Goal: Task Accomplishment & Management: Contribute content

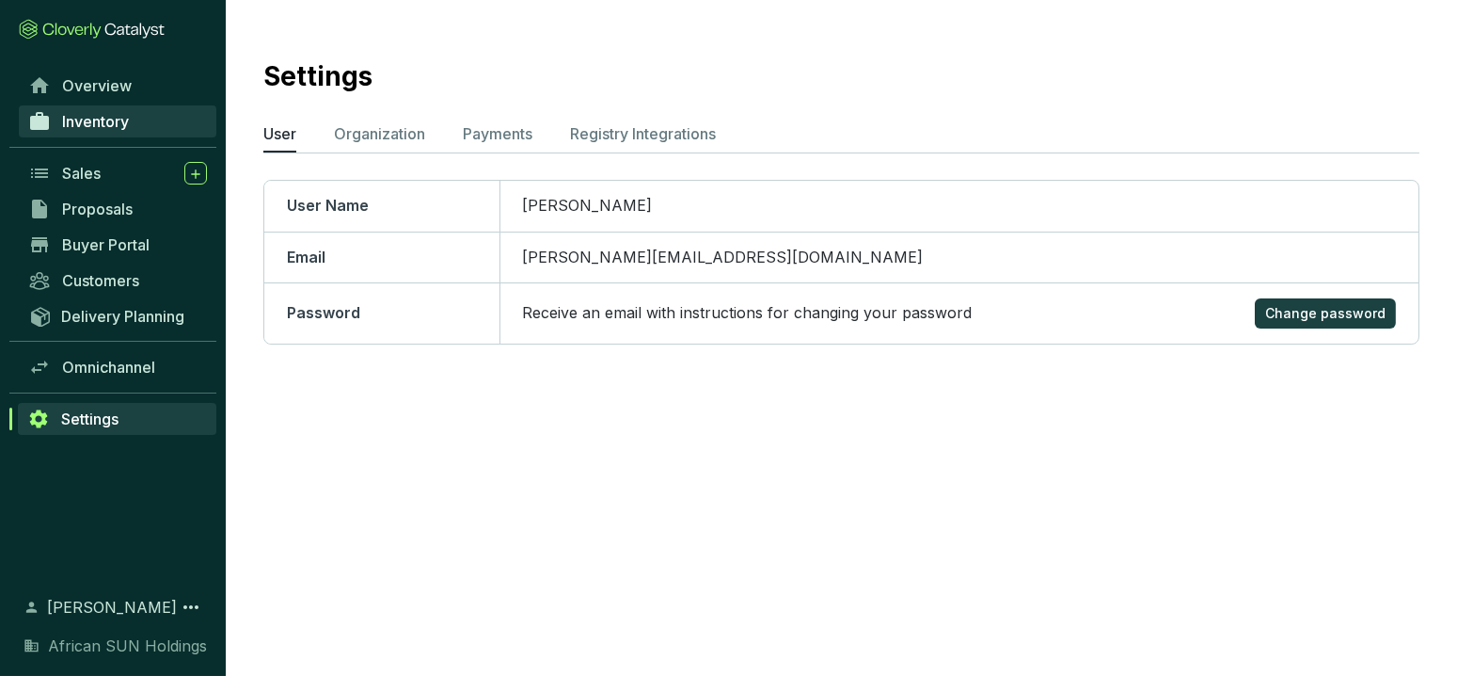
click at [131, 122] on link "Inventory" at bounding box center [118, 121] width 198 height 32
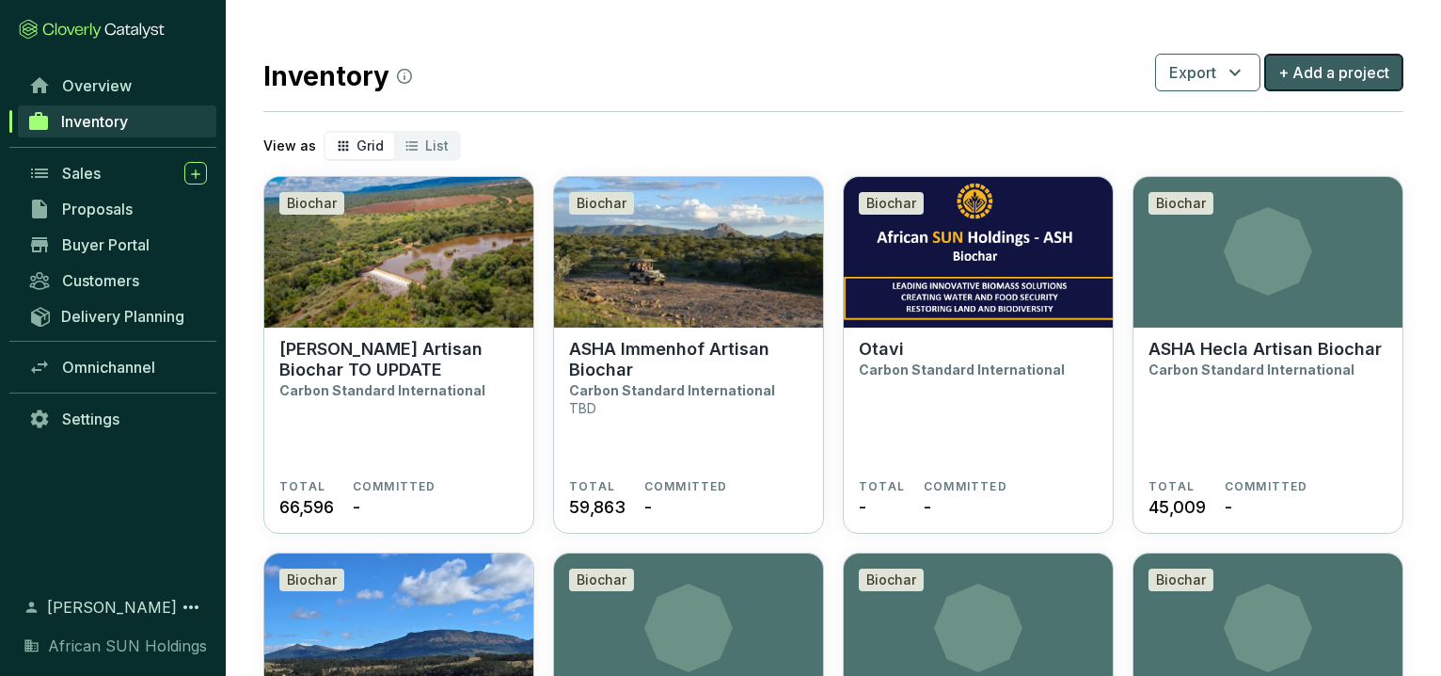
click at [1327, 75] on span "+ Add a project" at bounding box center [1334, 72] width 111 height 23
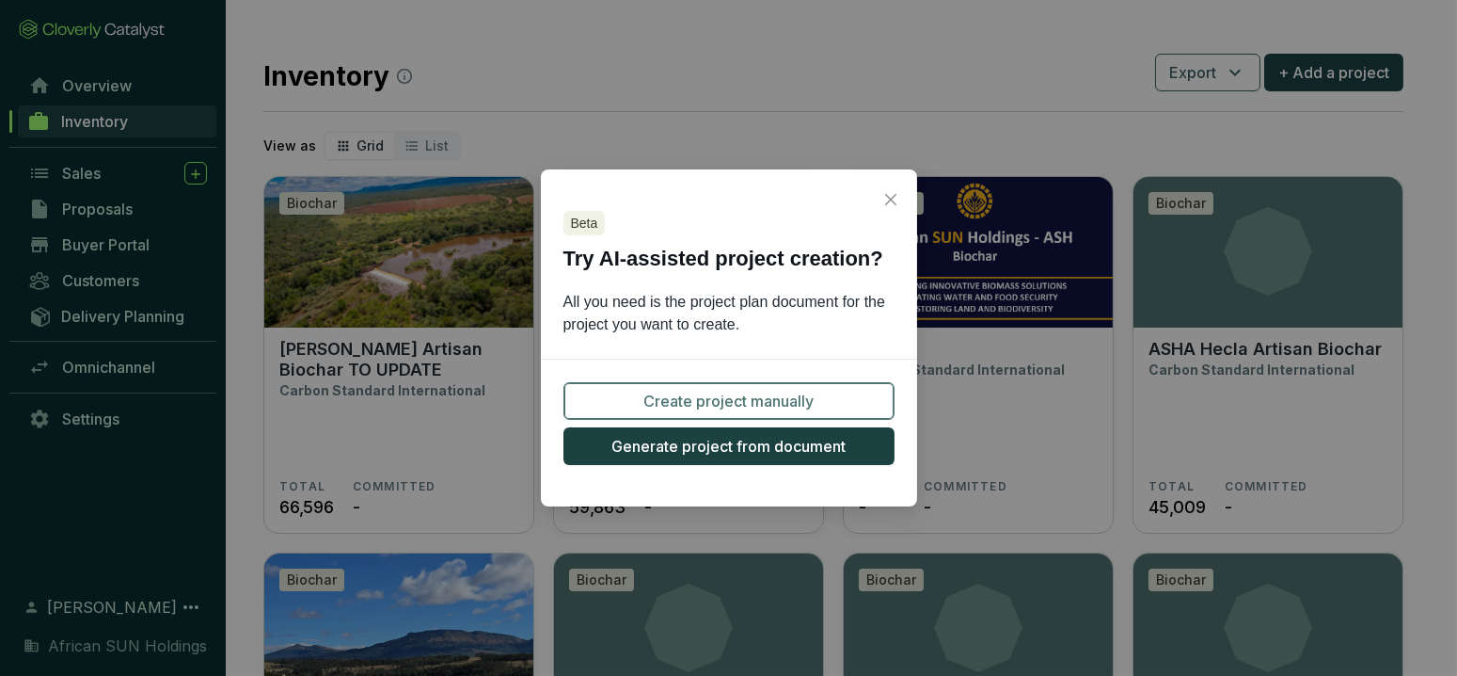
click at [761, 402] on span "Create project manually" at bounding box center [729, 401] width 170 height 23
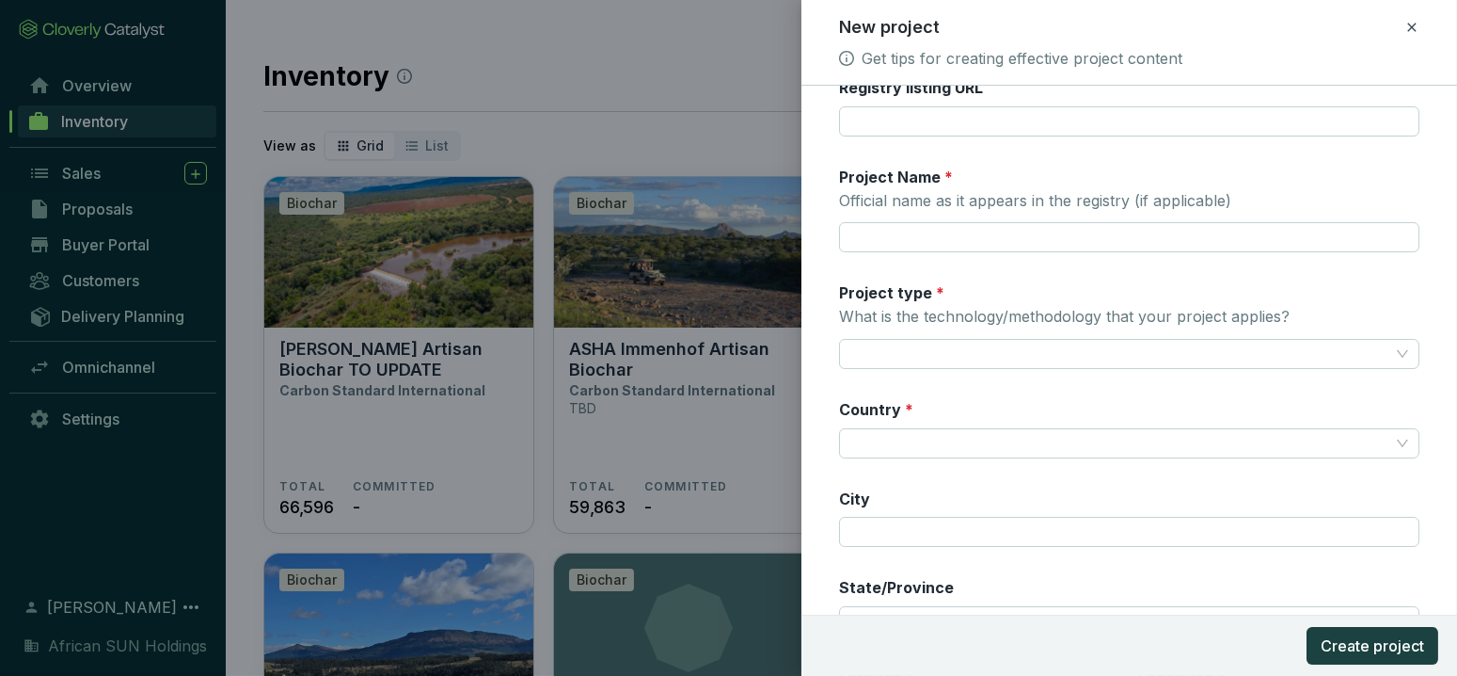
scroll to position [313, 0]
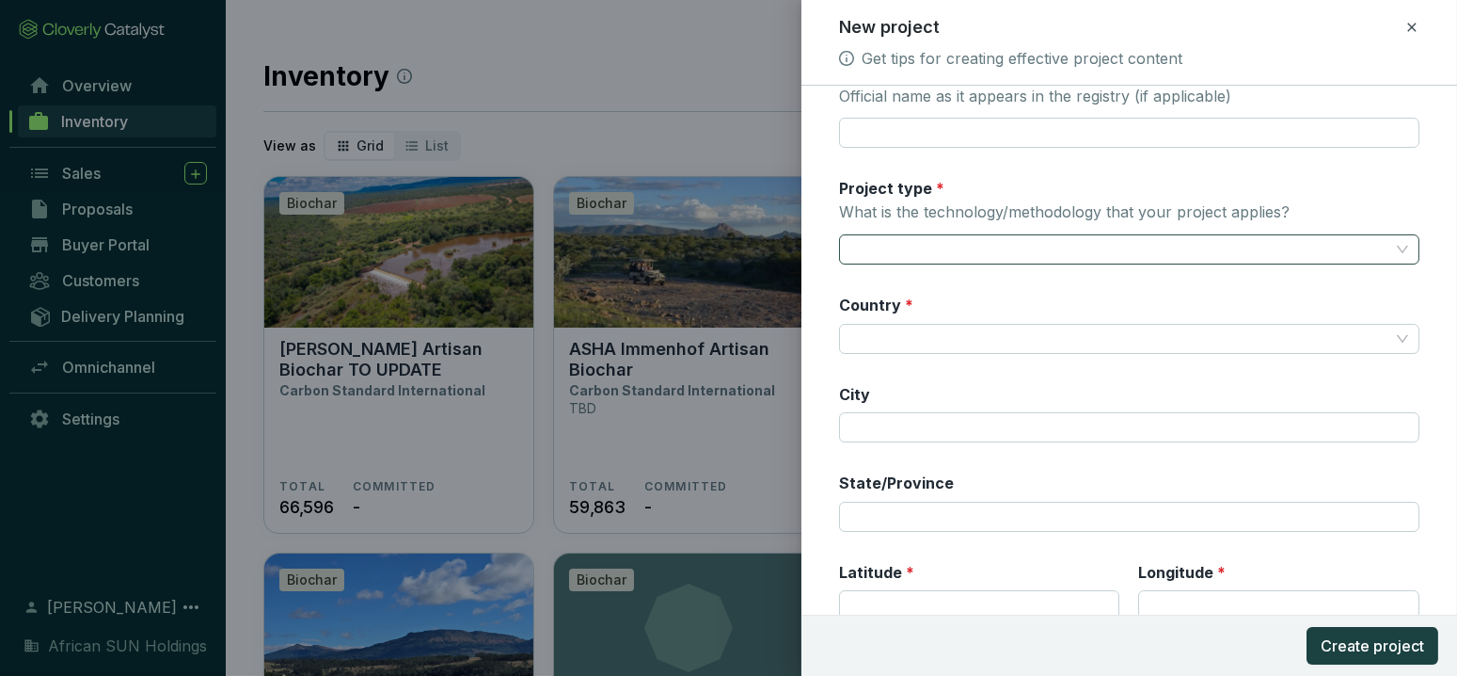
click at [1169, 248] on input "Project type * What is the technology/methodology that your project applies?" at bounding box center [1120, 249] width 539 height 28
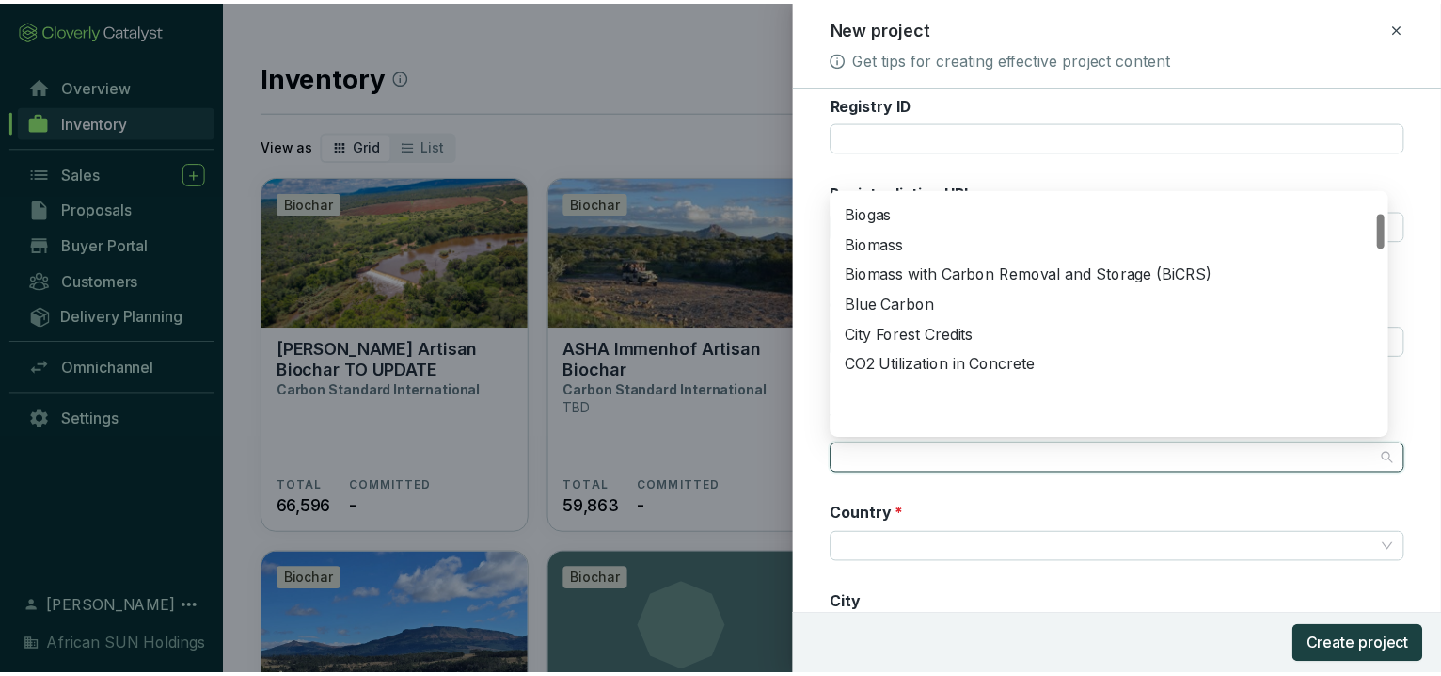
scroll to position [130, 0]
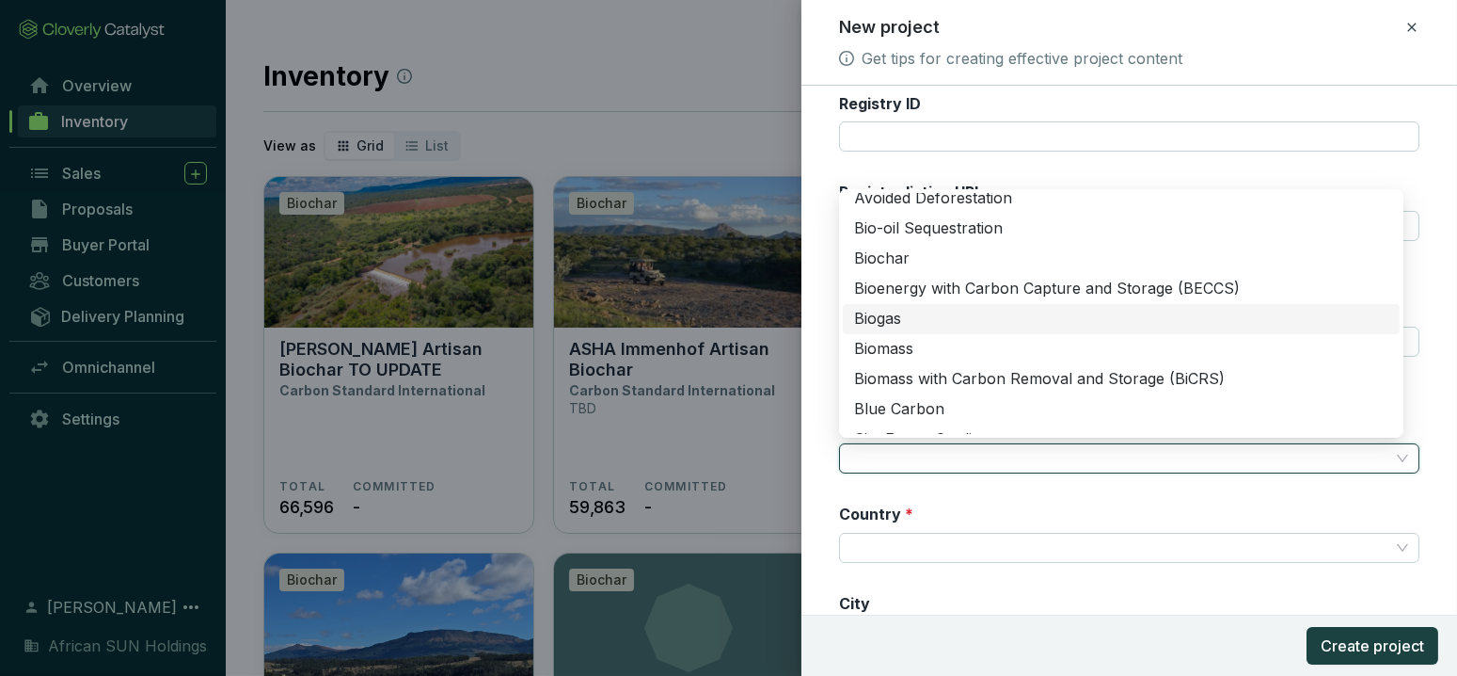
click at [718, 429] on div at bounding box center [728, 338] width 1457 height 676
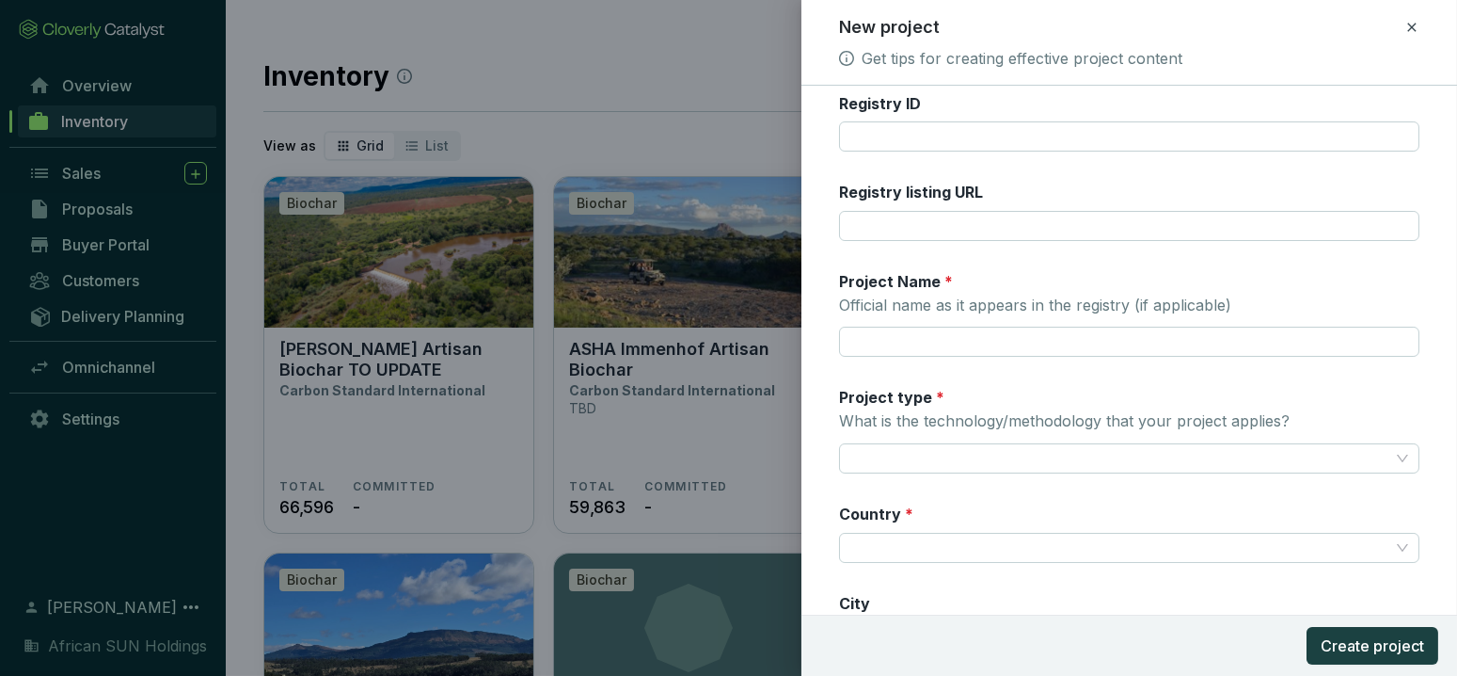
click at [1416, 23] on icon at bounding box center [1412, 27] width 15 height 23
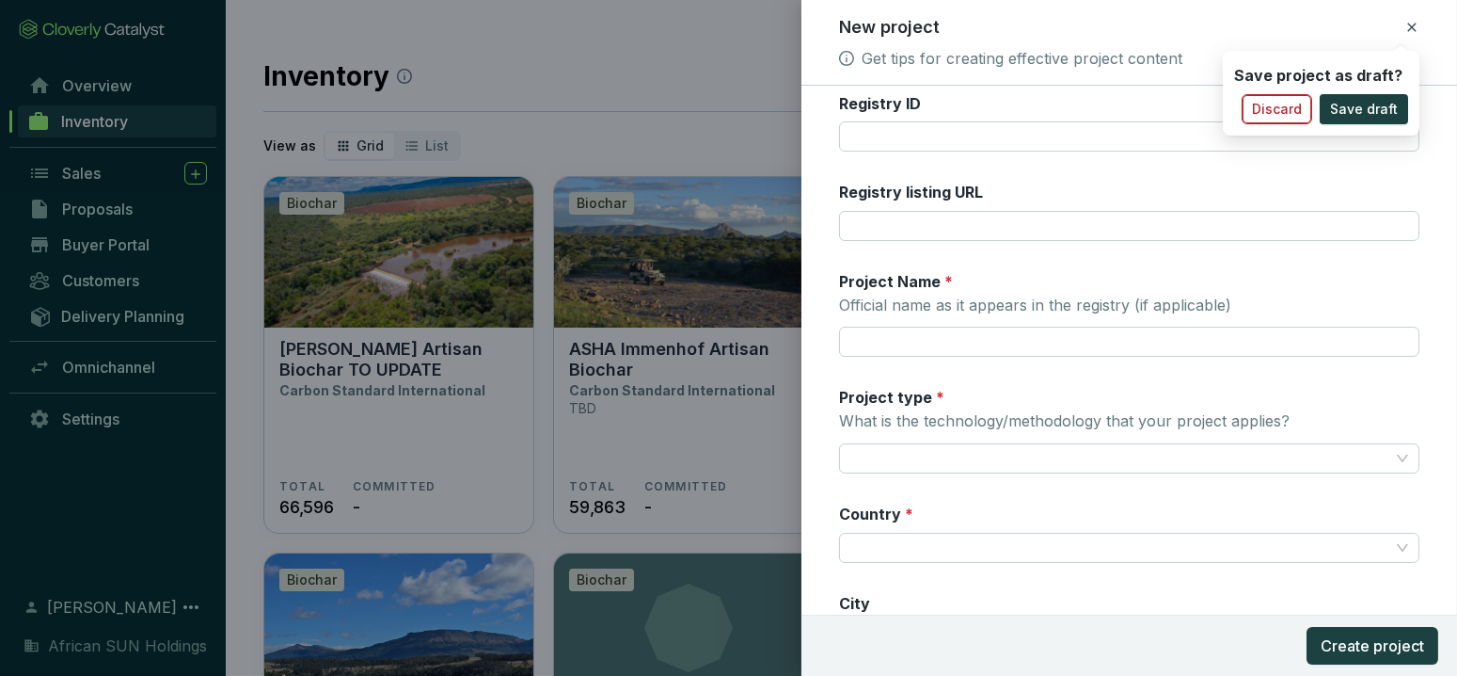
click at [1298, 108] on span "Discard" at bounding box center [1277, 109] width 50 height 19
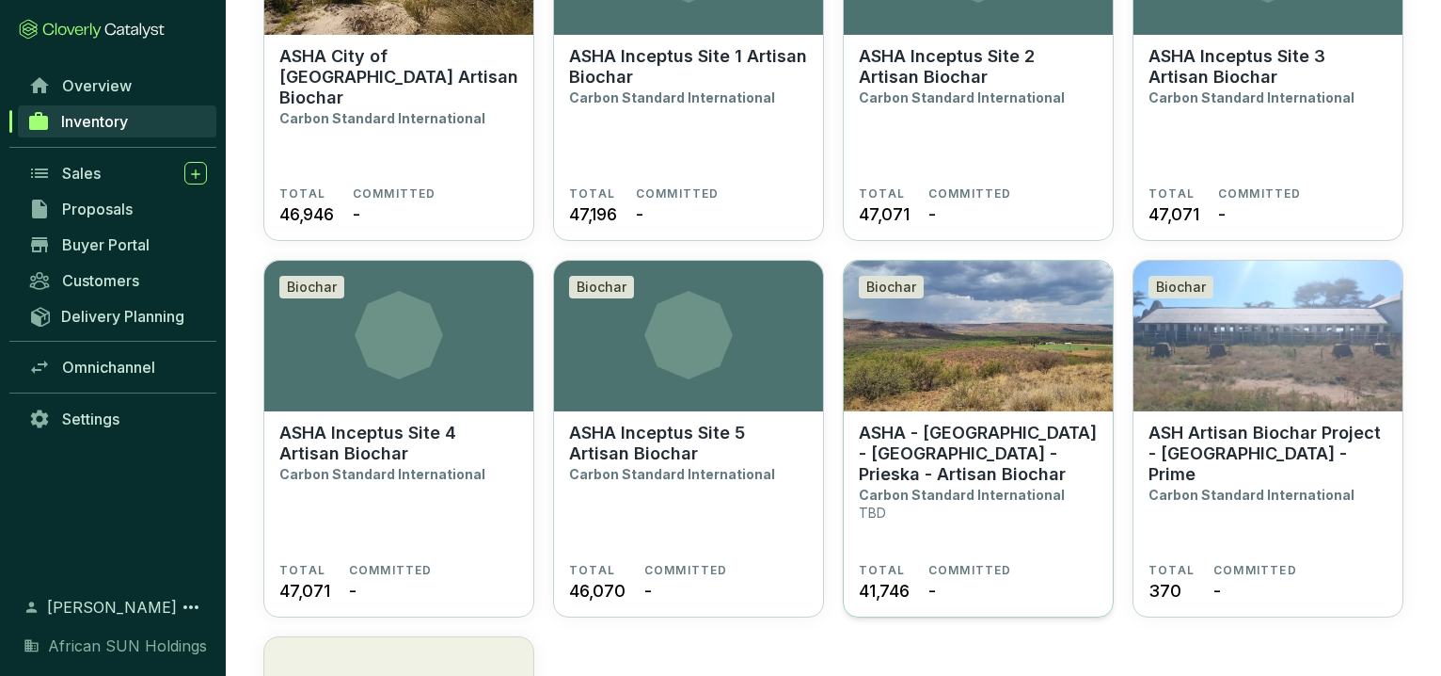
scroll to position [1150, 0]
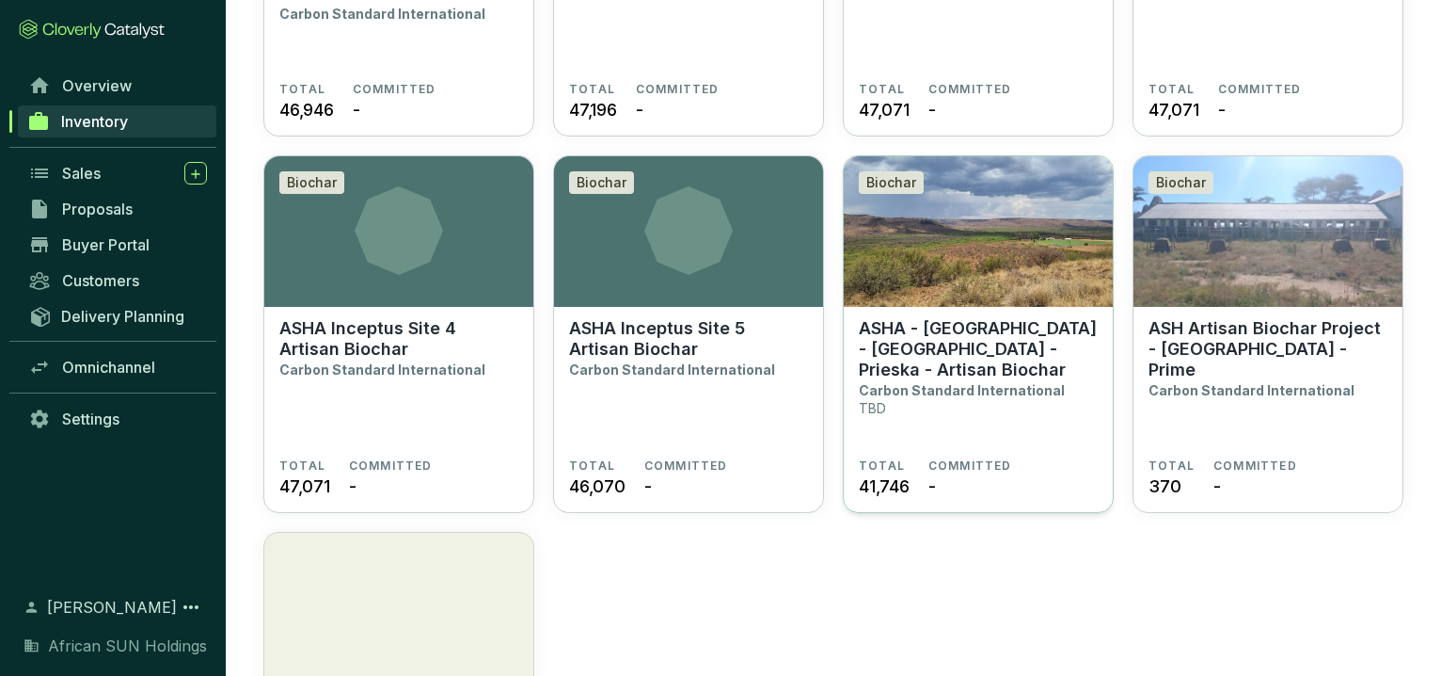
click at [931, 336] on p "ASHA - [GEOGRAPHIC_DATA] - [GEOGRAPHIC_DATA] - Prieska - Artisan Biochar" at bounding box center [978, 349] width 239 height 62
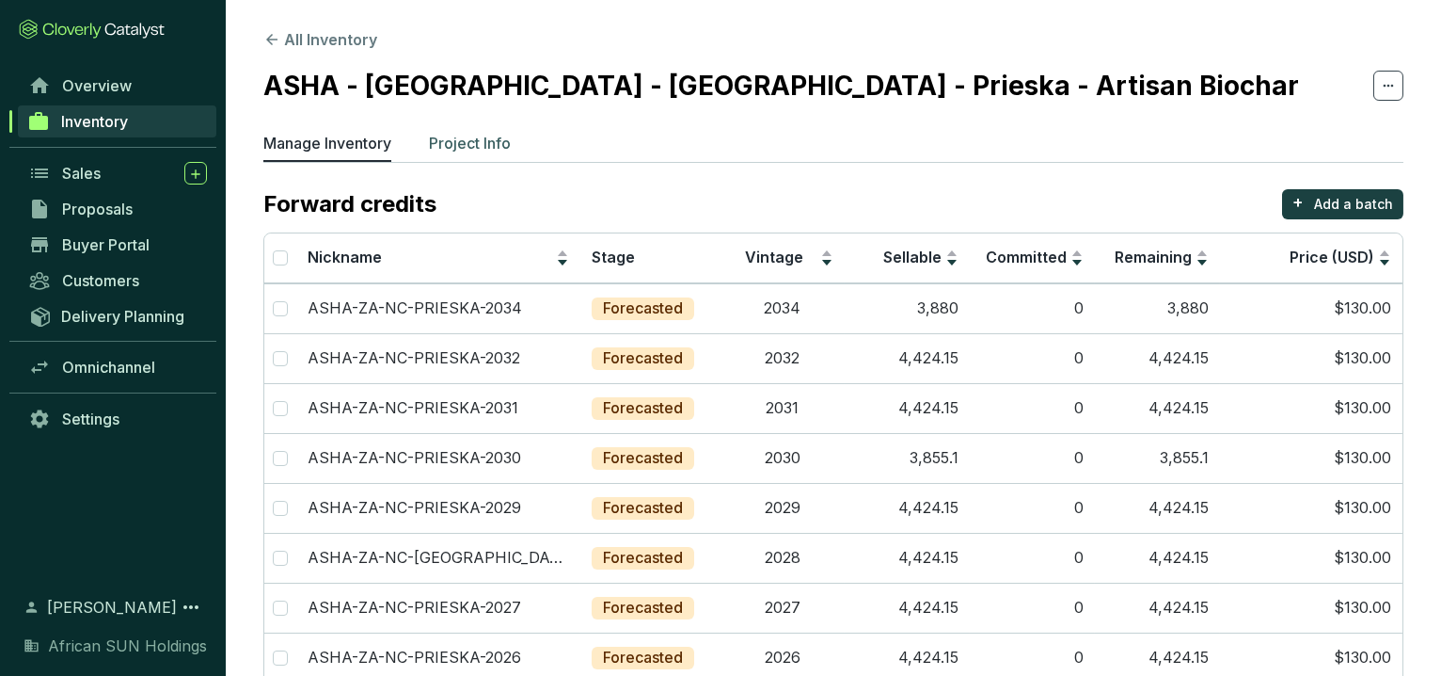
click at [502, 146] on p "Project Info" at bounding box center [470, 143] width 82 height 23
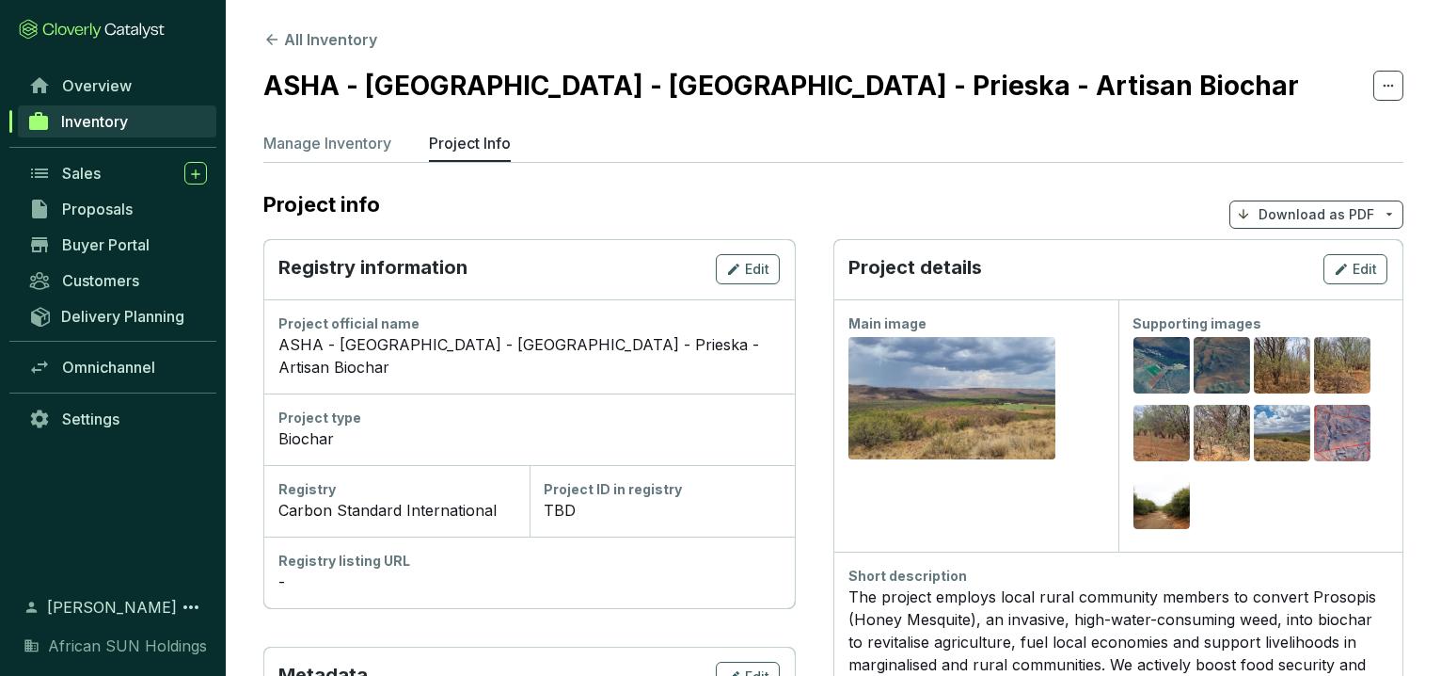
click at [1302, 209] on p "Download as PDF" at bounding box center [1317, 214] width 116 height 19
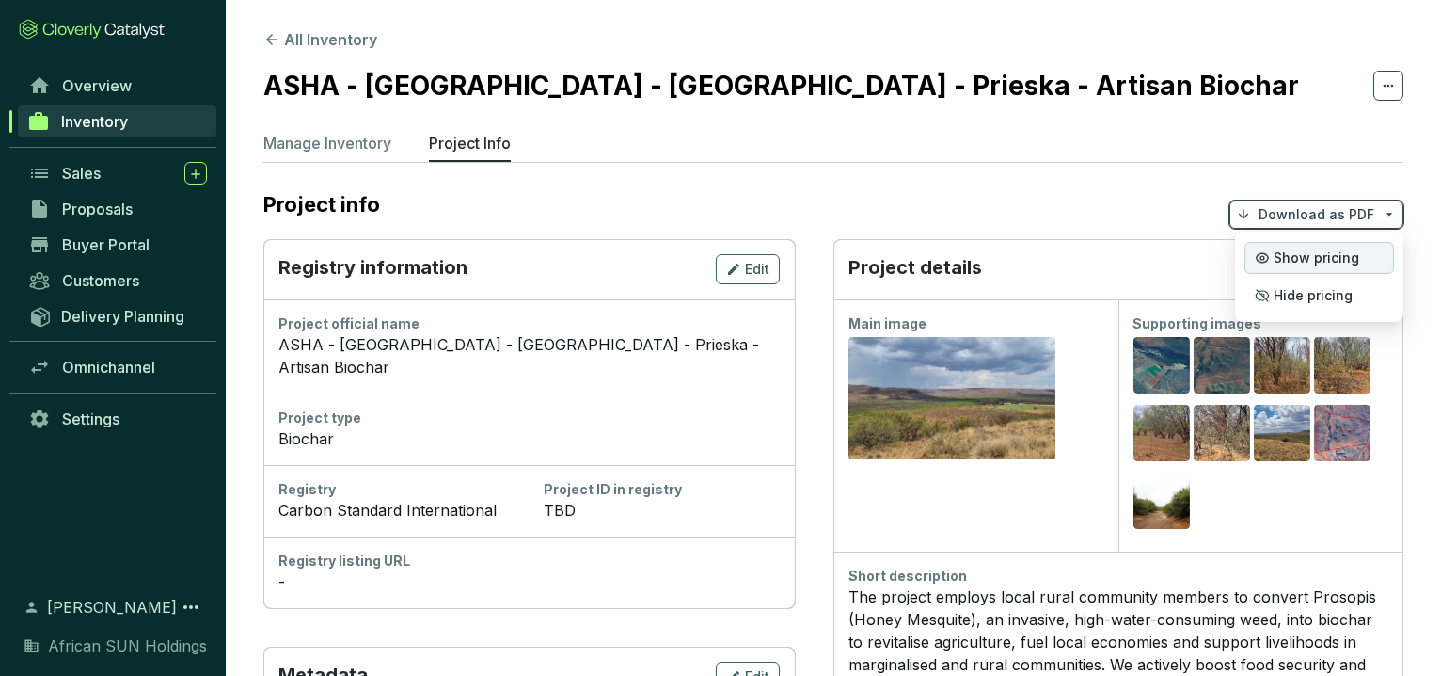
click at [1327, 250] on span "Show pricing" at bounding box center [1317, 257] width 86 height 15
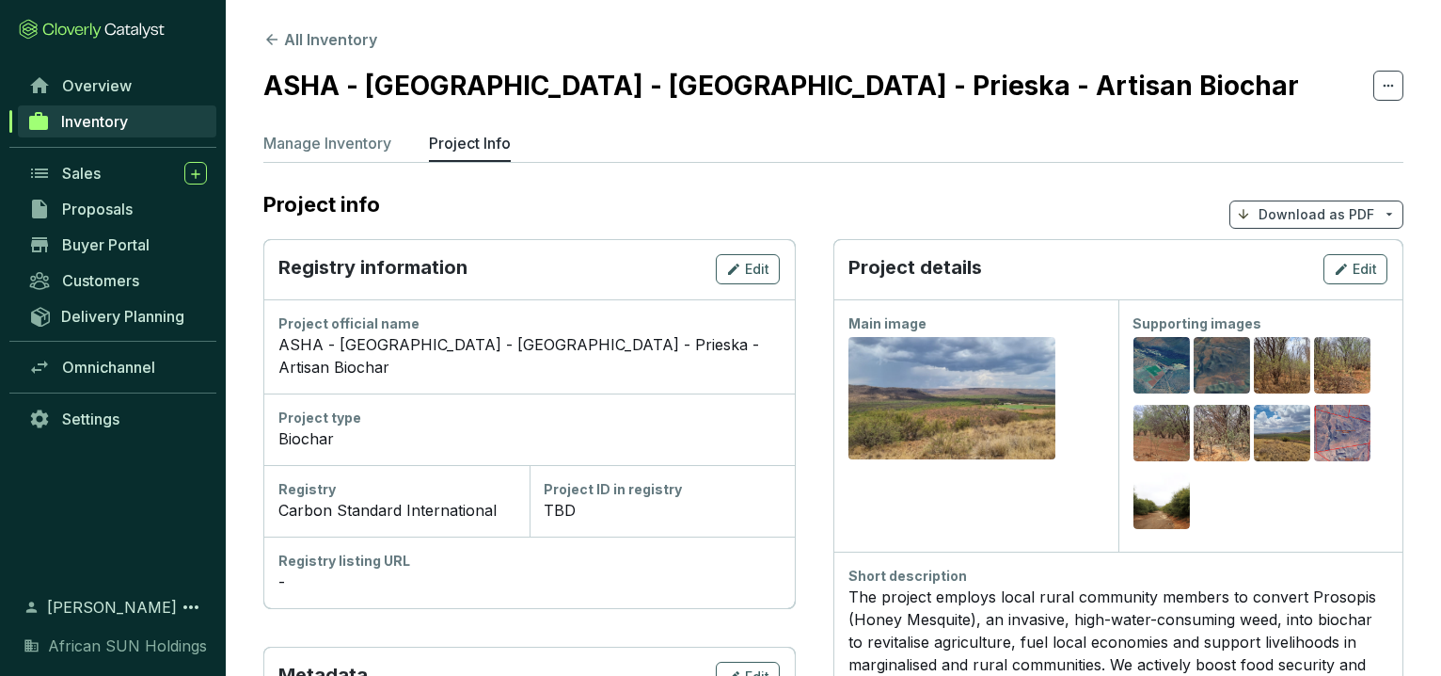
click at [123, 122] on span "Inventory" at bounding box center [94, 121] width 67 height 19
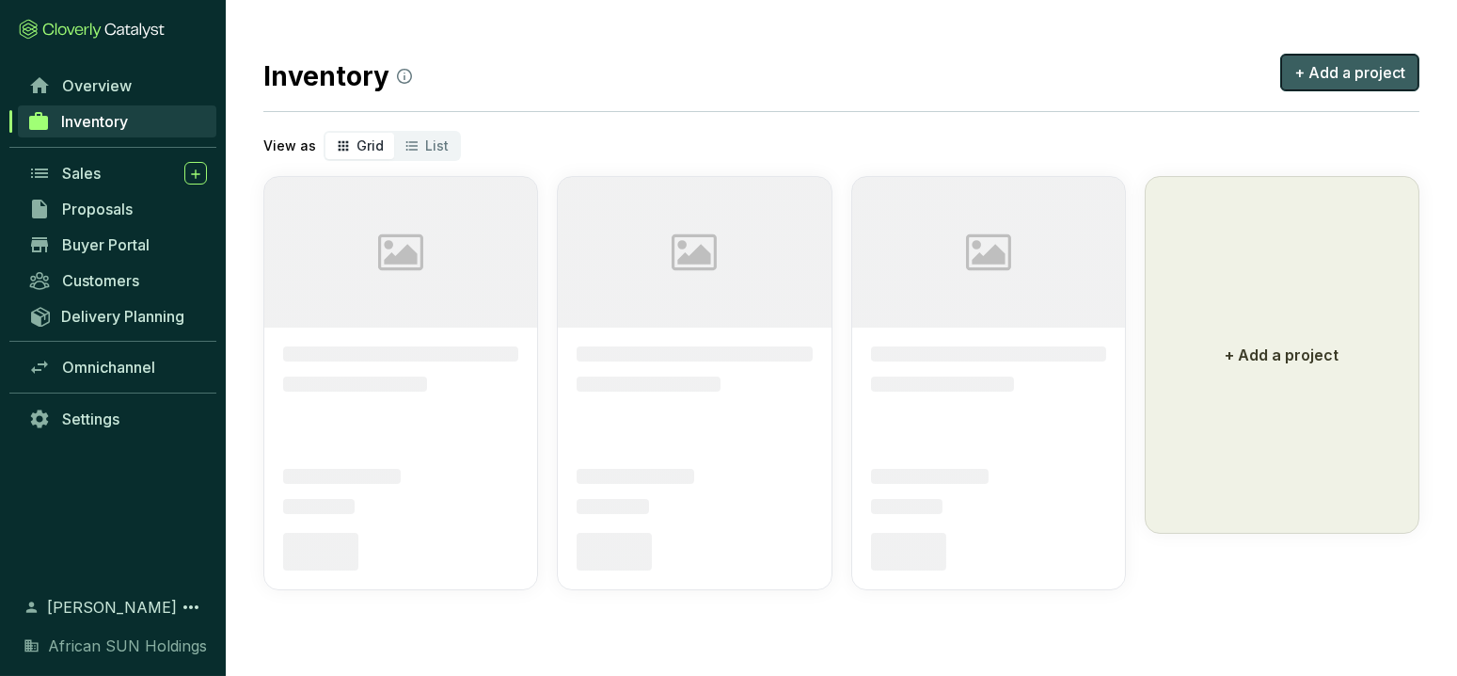
click at [1378, 66] on span "+ Add a project" at bounding box center [1350, 72] width 111 height 23
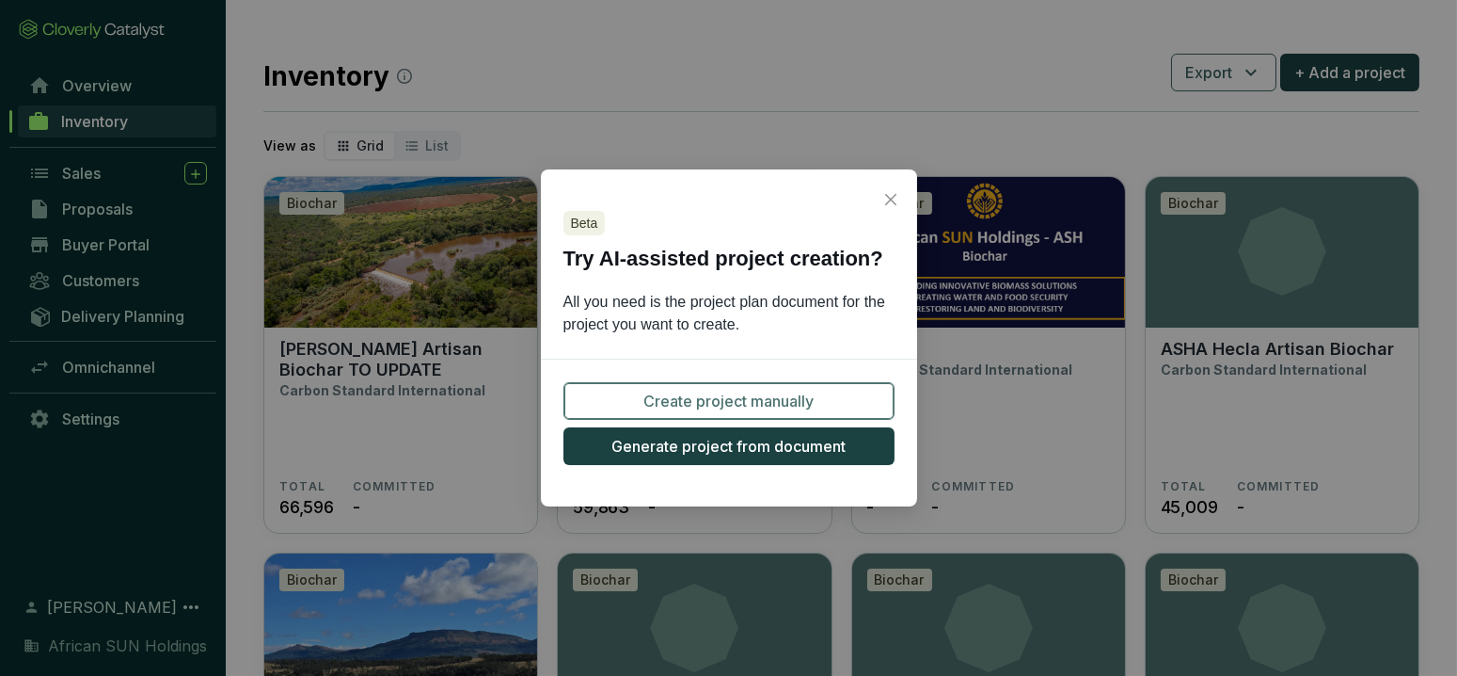
click at [722, 406] on span "Create project manually" at bounding box center [729, 401] width 170 height 23
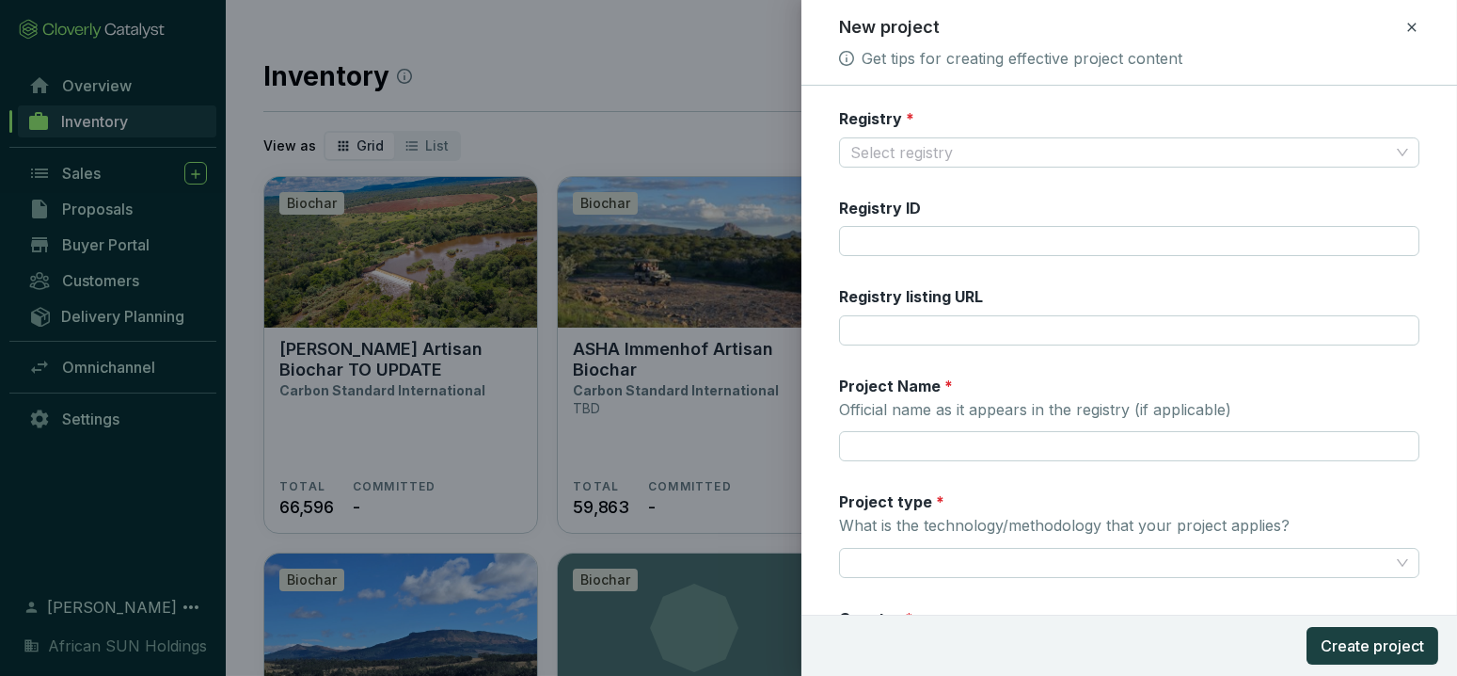
click at [1047, 167] on div "Registry * Select registry Registry ID Registry listing URL Project Name * Offi…" at bounding box center [1129, 544] width 581 height 872
click at [1050, 155] on input "Registry *" at bounding box center [1120, 152] width 539 height 28
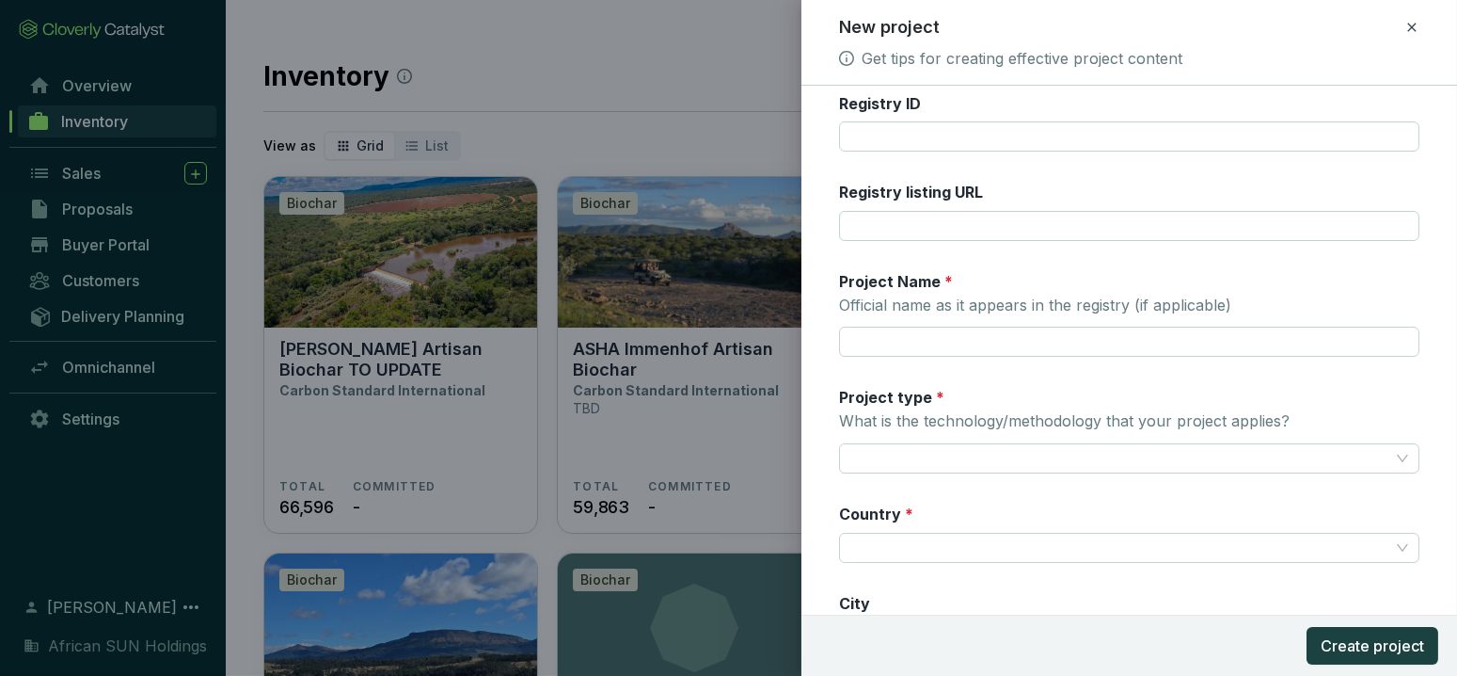
scroll to position [209, 0]
